Goal: Find specific page/section: Find specific page/section

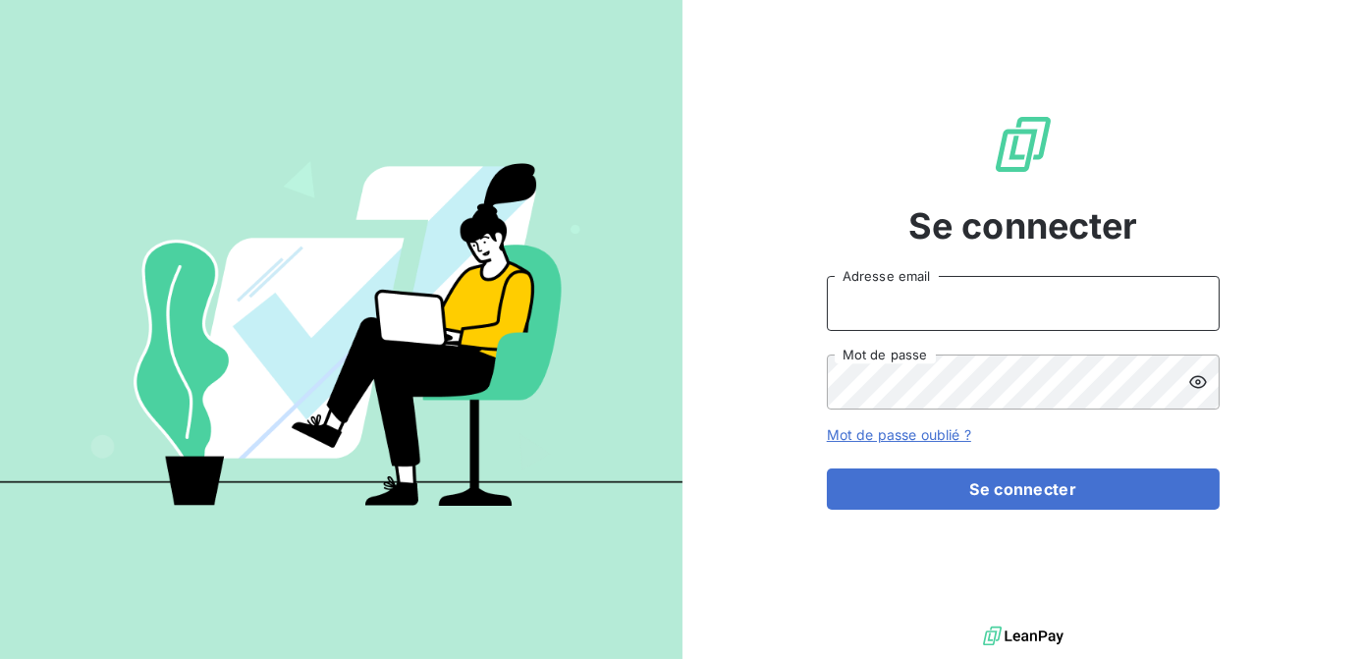
type input "[EMAIL_ADDRESS][PERSON_NAME][DOMAIN_NAME]"
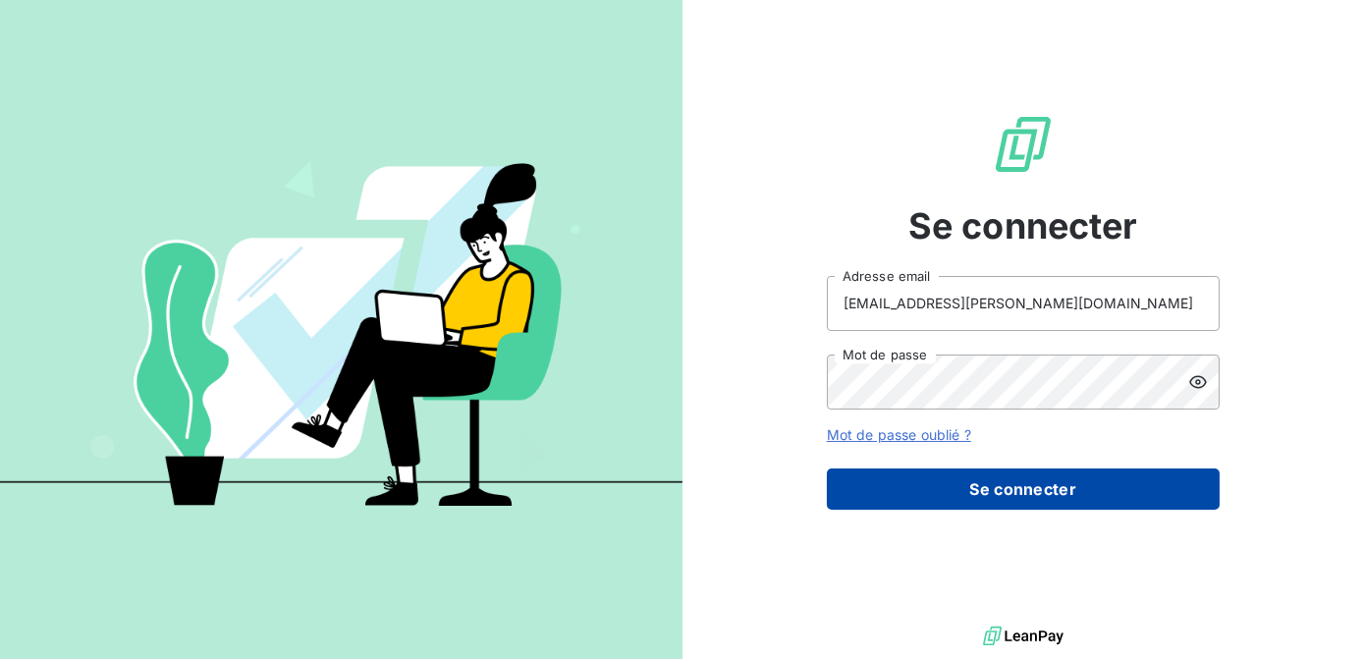
click at [980, 497] on button "Se connecter" at bounding box center [1023, 488] width 393 height 41
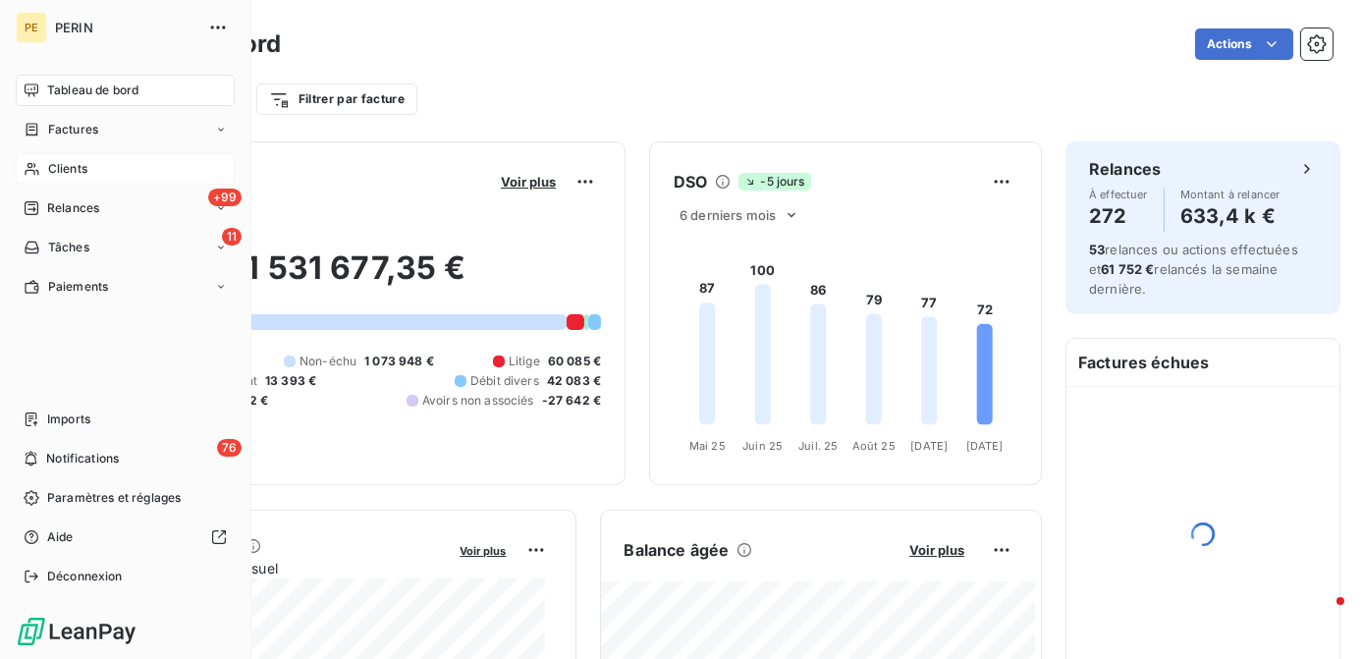
click at [83, 163] on span "Clients" at bounding box center [67, 169] width 39 height 18
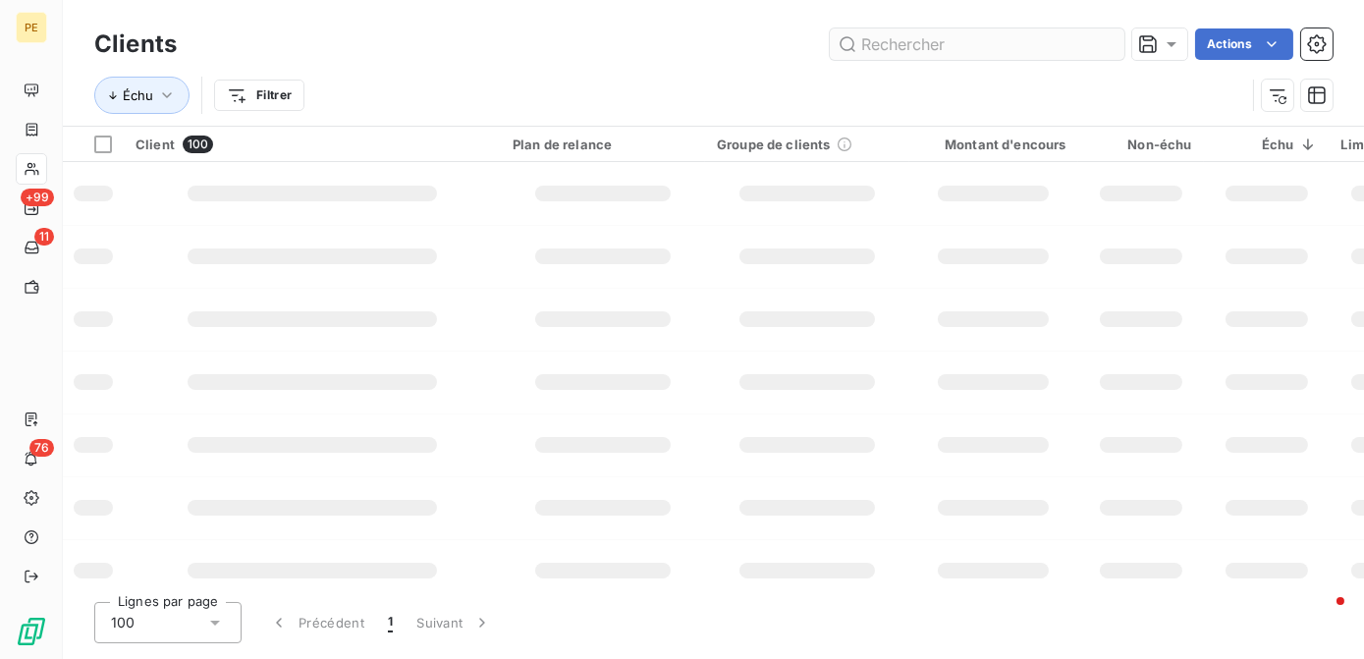
click at [893, 37] on input "text" at bounding box center [977, 43] width 295 height 31
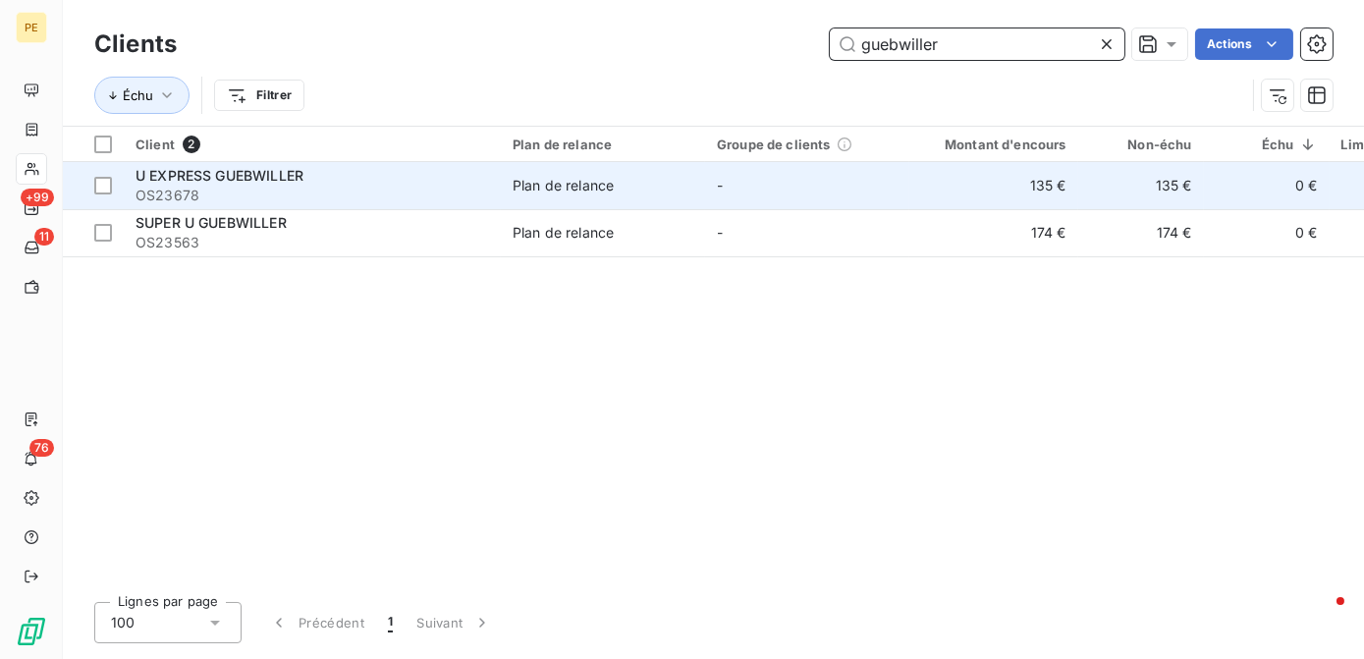
type input "guebwiller"
click at [375, 177] on div "U EXPRESS GUEBWILLER" at bounding box center [311, 176] width 353 height 20
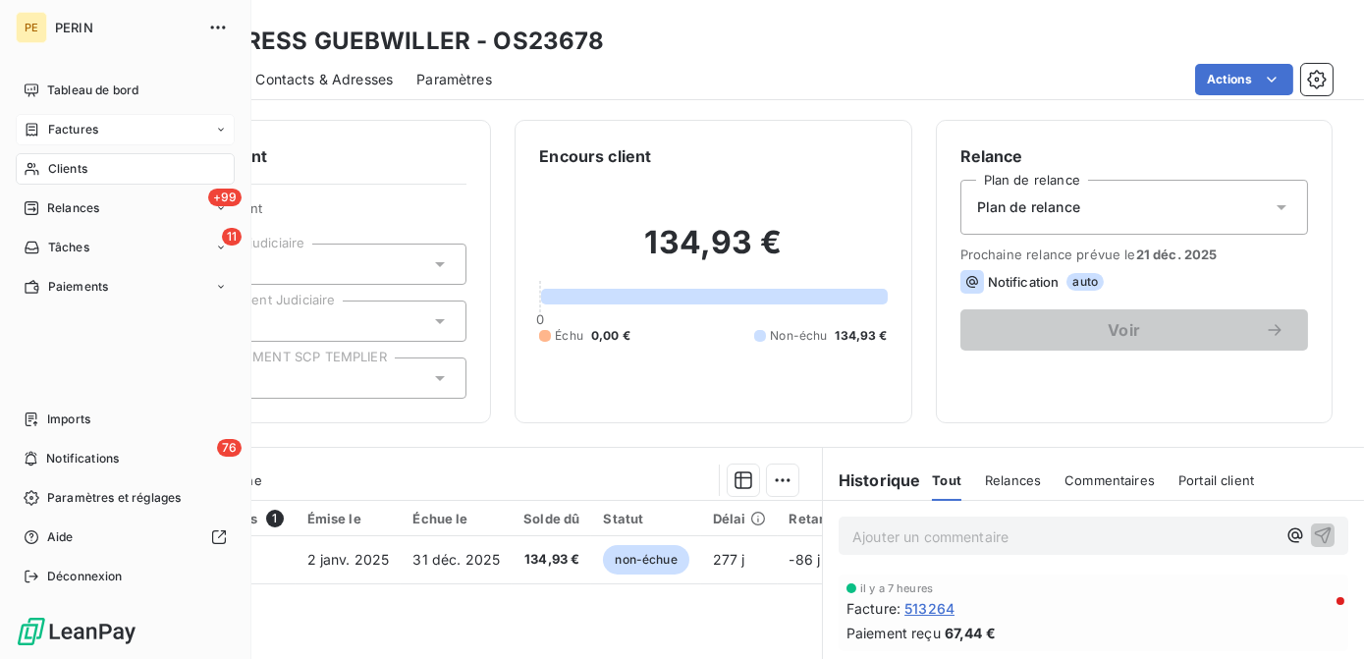
click at [73, 136] on span "Factures" at bounding box center [73, 130] width 50 height 18
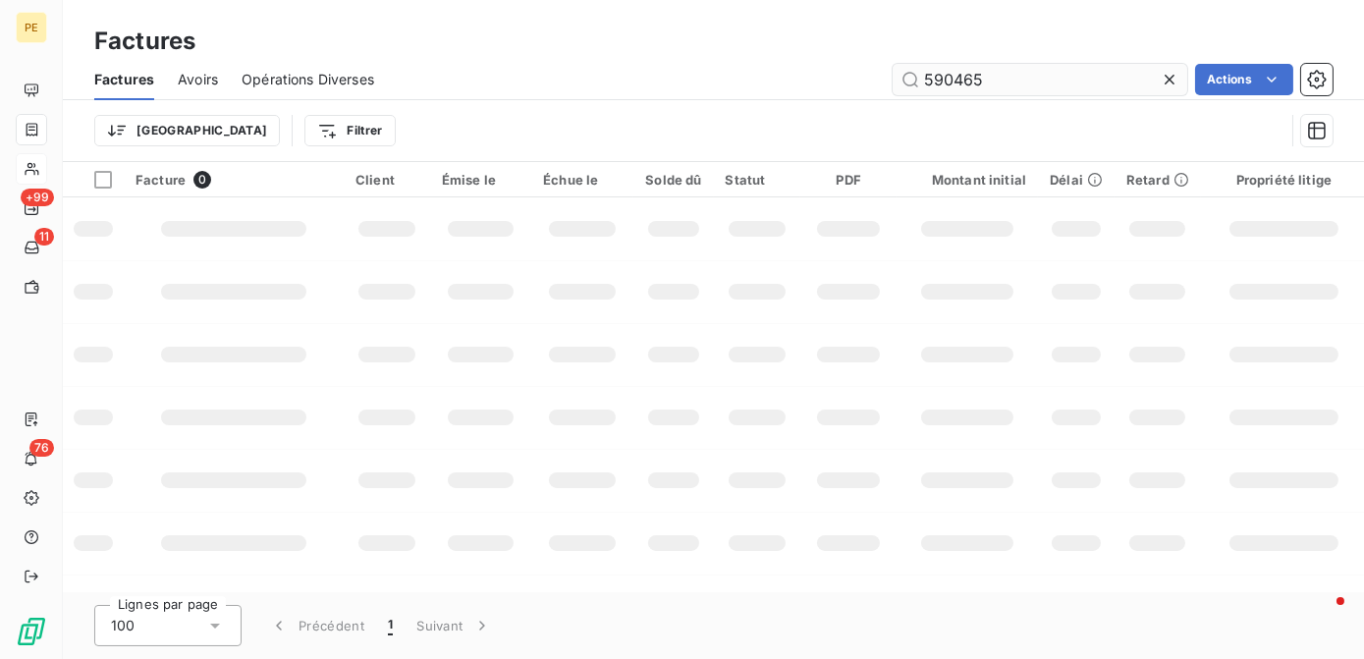
type input "590465"
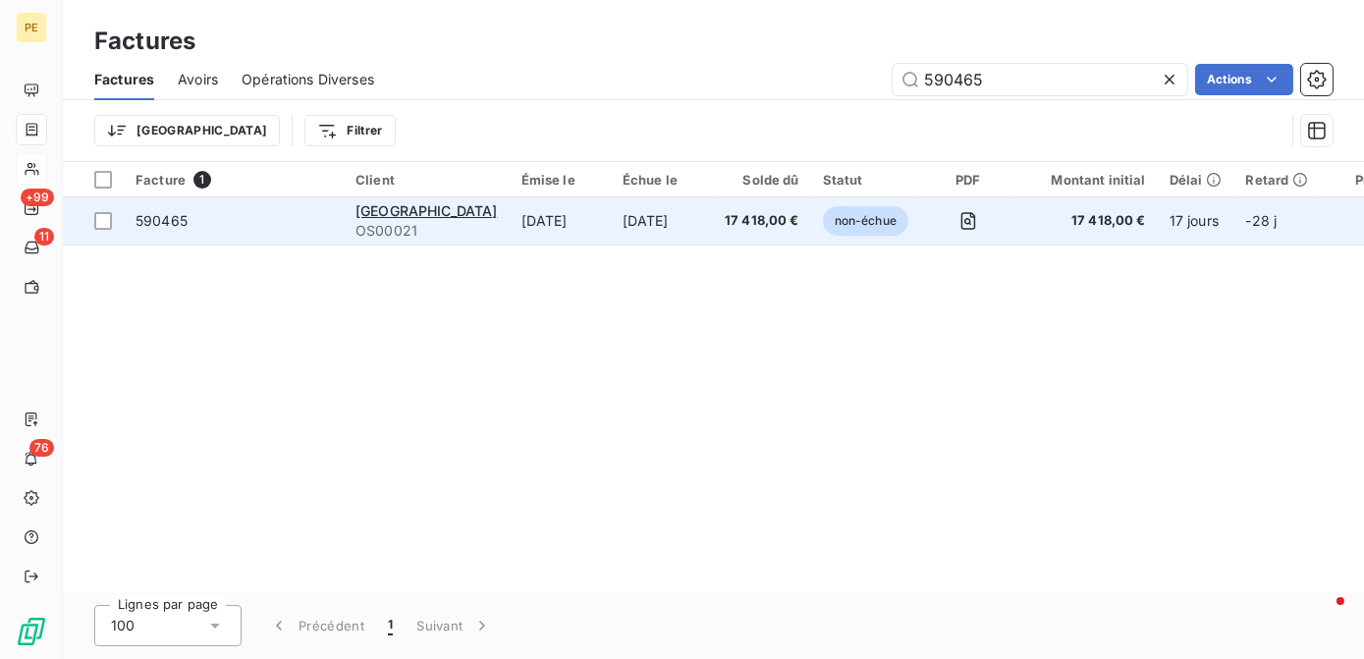
click at [471, 219] on div "[GEOGRAPHIC_DATA]" at bounding box center [426, 211] width 142 height 20
